Goal: Task Accomplishment & Management: Use online tool/utility

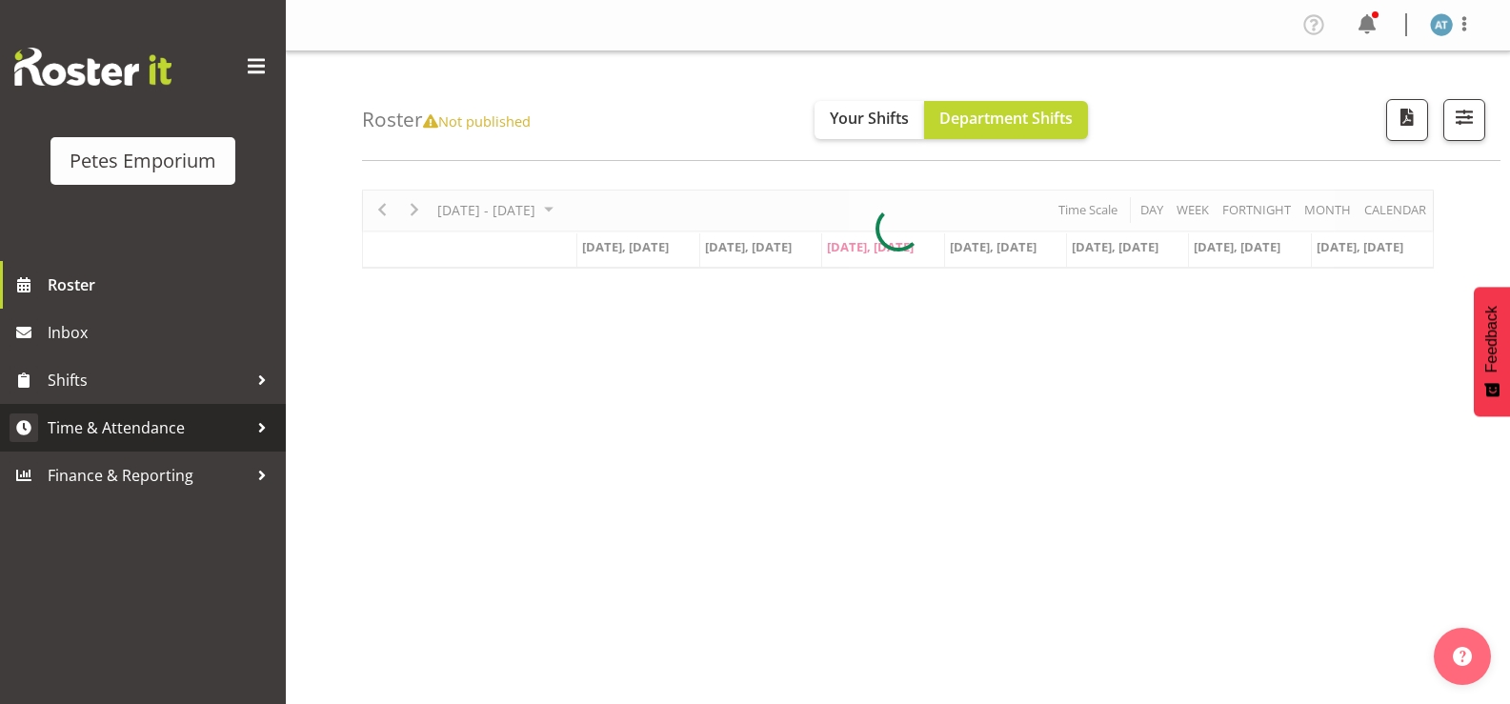
click at [197, 411] on link "Time & Attendance" at bounding box center [143, 428] width 286 height 48
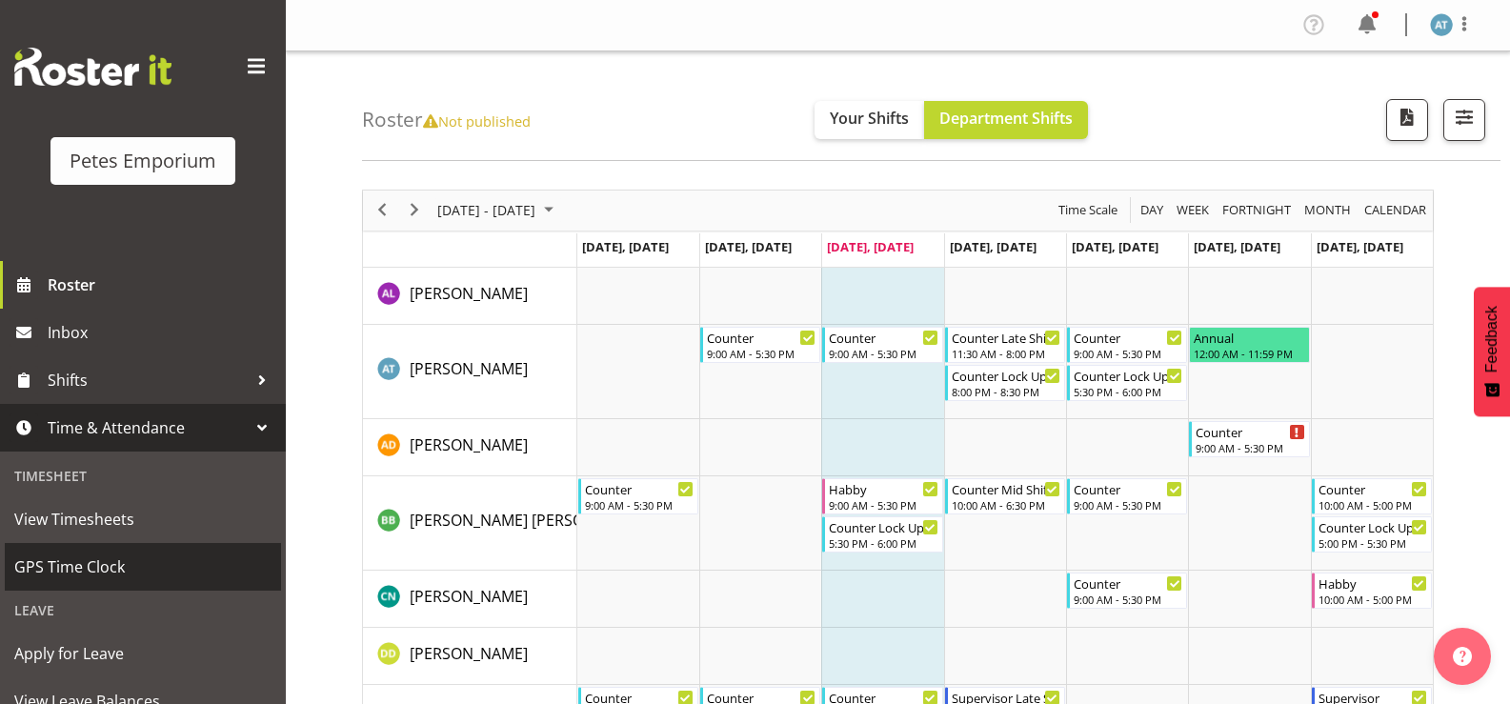
click at [205, 580] on span "GPS Time Clock" at bounding box center [142, 566] width 257 height 29
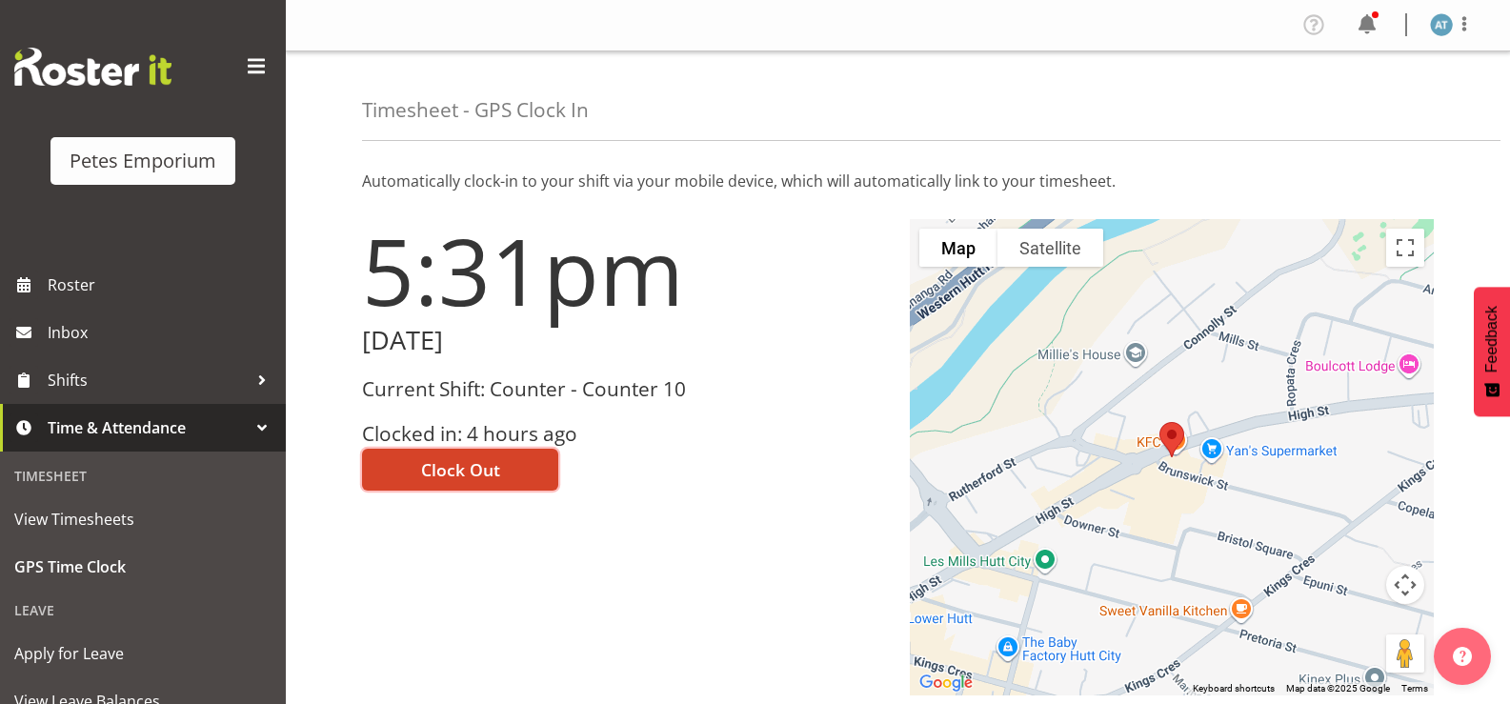
click at [510, 482] on button "Clock Out" at bounding box center [460, 470] width 196 height 42
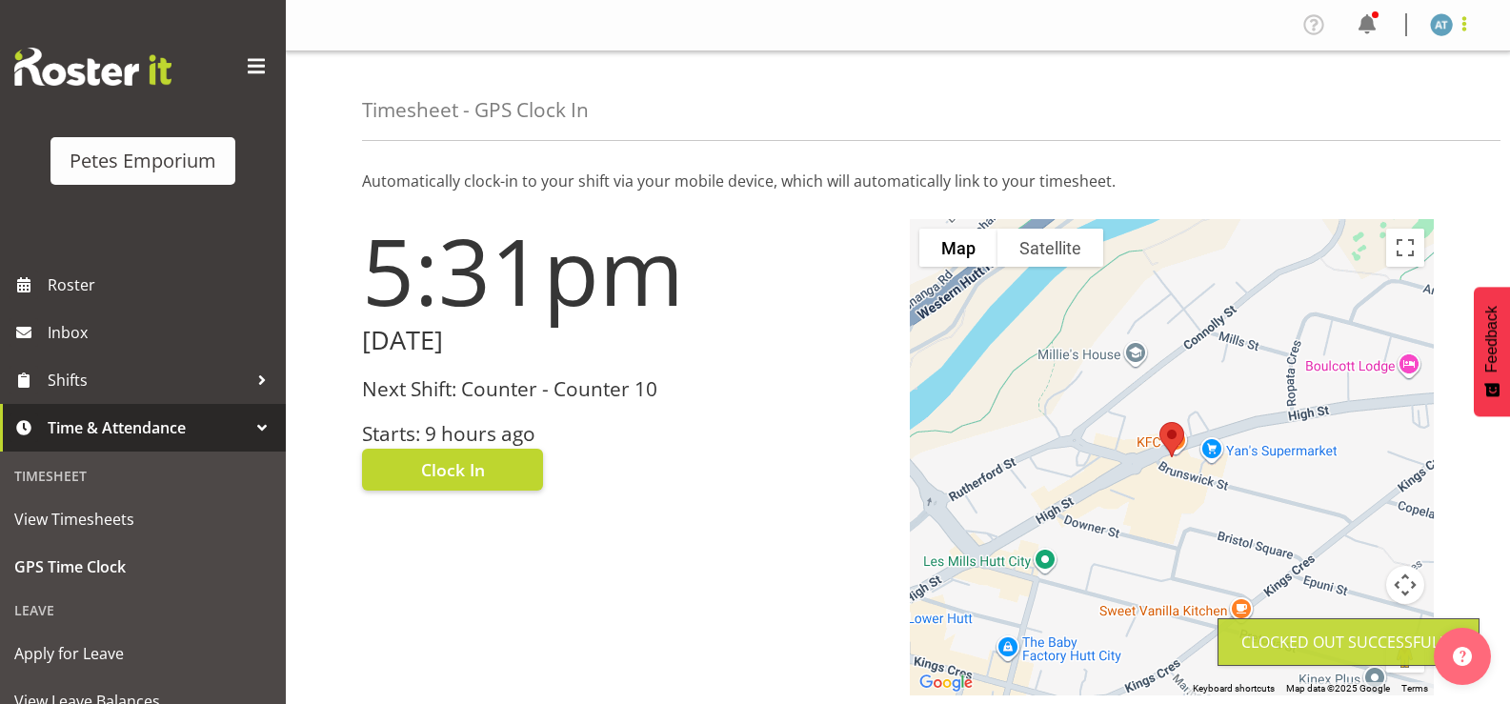
click at [1464, 24] on span at bounding box center [1463, 23] width 23 height 23
click at [1428, 98] on link "Log Out" at bounding box center [1383, 100] width 183 height 34
